Goal: Communication & Community: Answer question/provide support

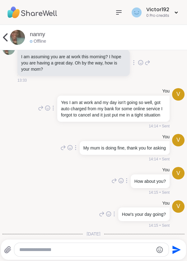
scroll to position [4126, 0]
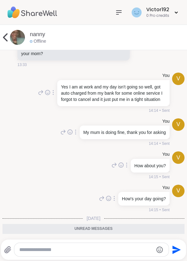
click at [18, 32] on img at bounding box center [17, 37] width 15 height 15
click at [17, 37] on img at bounding box center [17, 37] width 15 height 15
click at [37, 36] on link "nanny" at bounding box center [37, 35] width 15 height 8
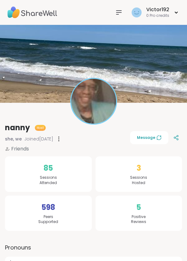
click at [91, 106] on img at bounding box center [93, 101] width 45 height 45
click at [20, 89] on img at bounding box center [93, 64] width 187 height 78
click at [84, 107] on img at bounding box center [93, 101] width 45 height 45
click at [86, 108] on img at bounding box center [93, 101] width 45 height 45
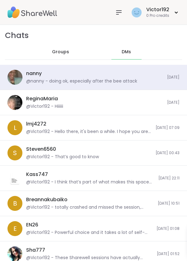
click at [50, 80] on div "@nanny - doing ok, especially after the bee attack" at bounding box center [81, 81] width 111 height 6
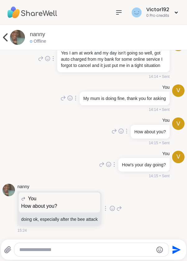
scroll to position [4105, 0]
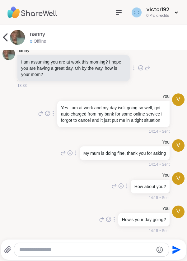
click at [78, 248] on textarea "Type your message" at bounding box center [86, 250] width 134 height 6
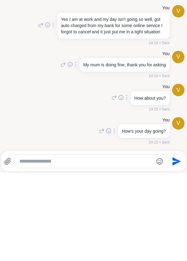
click at [117, 260] on icon at bounding box center [120, 263] width 6 height 7
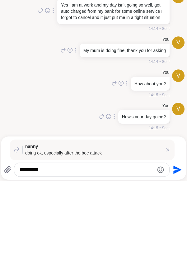
type textarea "*********"
click at [174, 248] on icon "Send" at bounding box center [178, 250] width 8 height 8
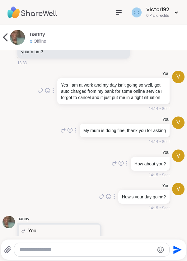
scroll to position [4159, 0]
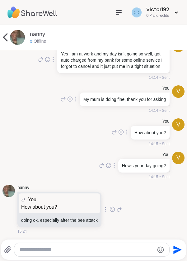
click at [77, 248] on textarea "Type your message" at bounding box center [87, 250] width 134 height 6
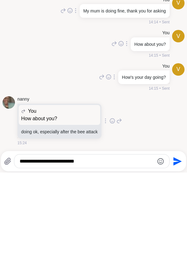
type textarea "**********"
click at [174, 251] on icon "Send" at bounding box center [178, 250] width 8 height 8
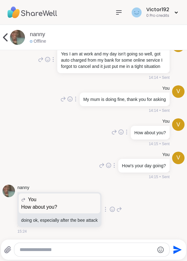
scroll to position [4192, 0]
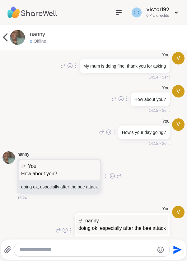
click at [11, 31] on icon at bounding box center [5, 37] width 12 height 12
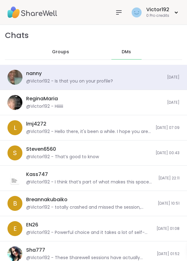
scroll to position [7823, 0]
click at [43, 110] on div "ReginaMaria @Victor192 - Hiiiiii [DATE]" at bounding box center [93, 102] width 187 height 25
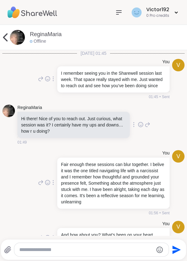
scroll to position [1070, 0]
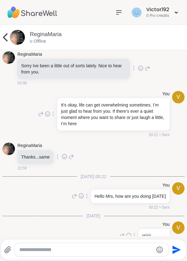
click at [47, 110] on div at bounding box center [48, 113] width 6 height 7
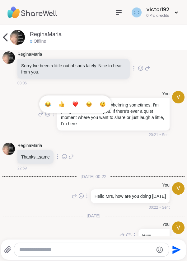
scroll to position [0, 0]
click at [11, 94] on div "V You It’s okay, life can get overwhelming sometimes. I’m just glad to hear fro…" at bounding box center [93, 115] width 182 height 52
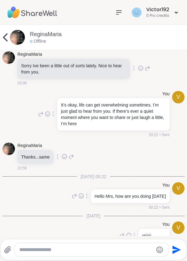
click at [6, 38] on icon at bounding box center [5, 37] width 12 height 12
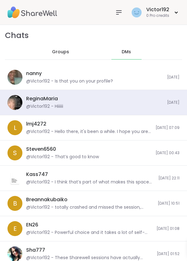
scroll to position [2603, 0]
